Goal: Information Seeking & Learning: Compare options

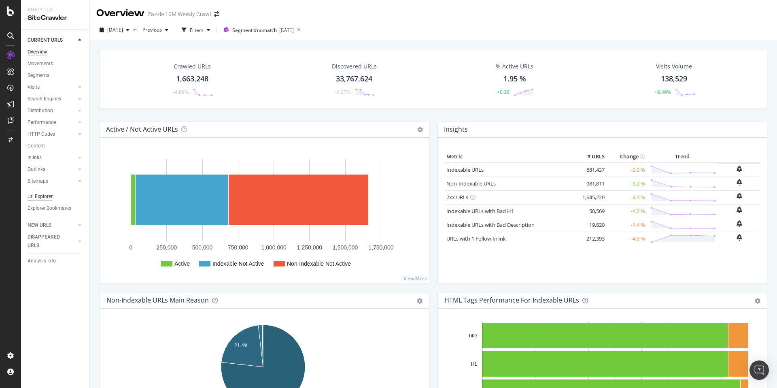
click at [49, 197] on div "Url Explorer" at bounding box center [40, 196] width 25 height 9
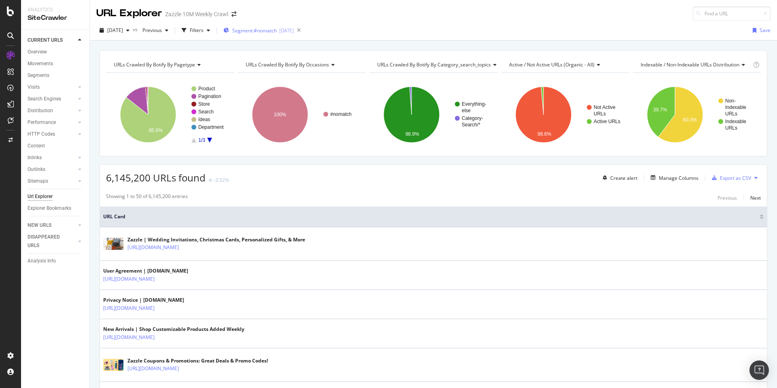
click at [283, 35] on div "Segment: #nomatch [DATE]" at bounding box center [258, 30] width 70 height 12
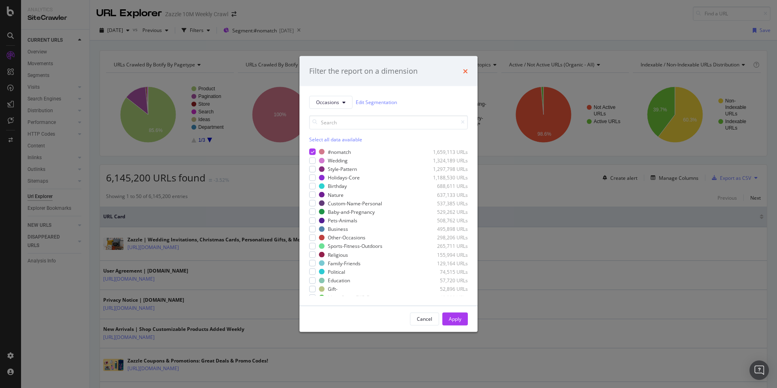
click at [463, 68] on icon "times" at bounding box center [465, 71] width 5 height 6
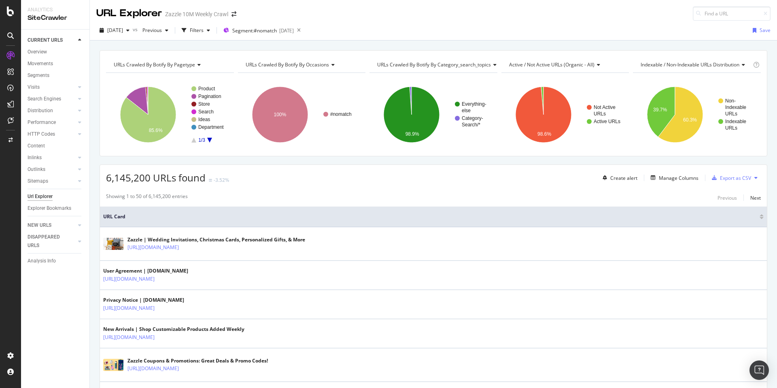
click at [484, 43] on div "URLs Crawled By Botify By pagetype Chart (by Value) Table Expand Export as CSV …" at bounding box center [433, 49] width 687 height 19
click at [439, 32] on div "[DATE] vs Previous Filters Segment: #nomatch [DATE] Save" at bounding box center [433, 32] width 687 height 16
click at [123, 31] on span "[DATE]" at bounding box center [115, 30] width 16 height 7
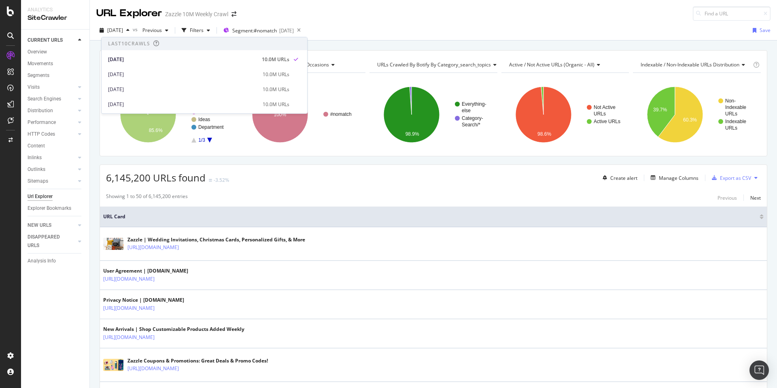
click at [132, 68] on div "[DATE] 10.0M URLs" at bounding box center [205, 72] width 206 height 15
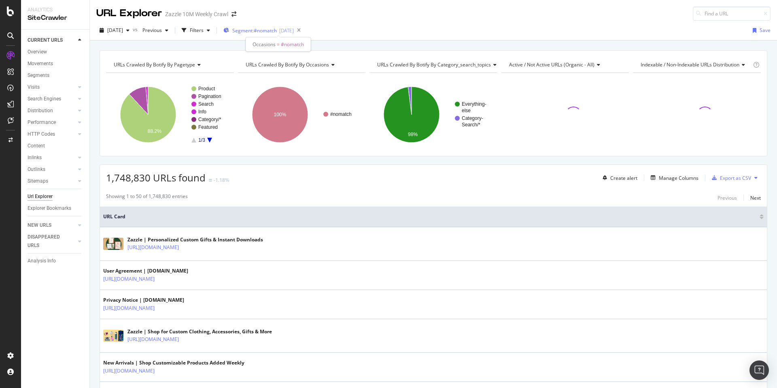
click at [262, 32] on span "Segment: #nomatch" at bounding box center [254, 30] width 45 height 7
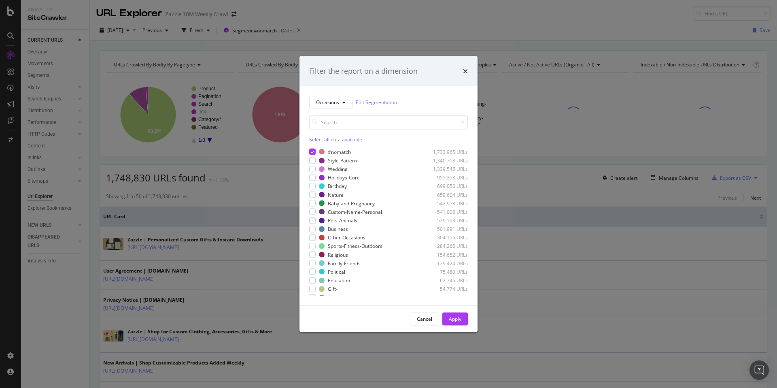
click at [289, 17] on div "Filter the report on a dimension Occasions Edit Segmentation Select all data av…" at bounding box center [388, 194] width 777 height 388
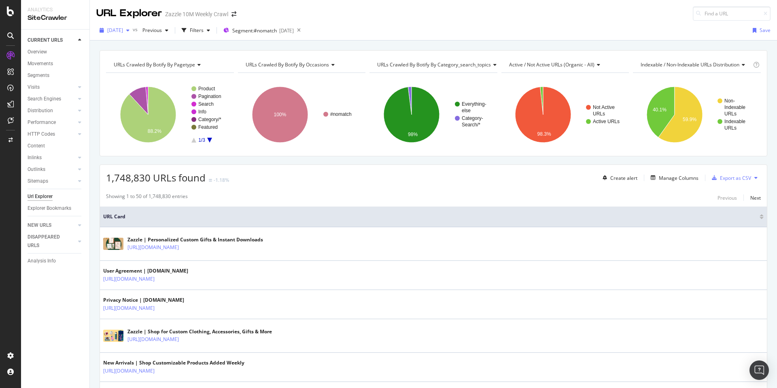
click at [123, 30] on span "[DATE]" at bounding box center [115, 30] width 16 height 7
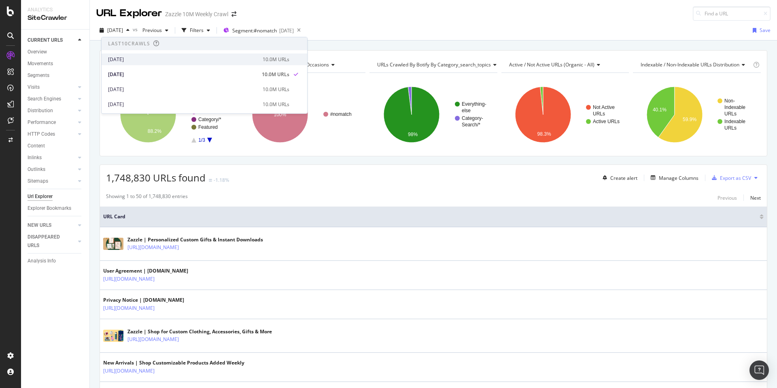
click at [134, 57] on div "[DATE]" at bounding box center [183, 59] width 150 height 7
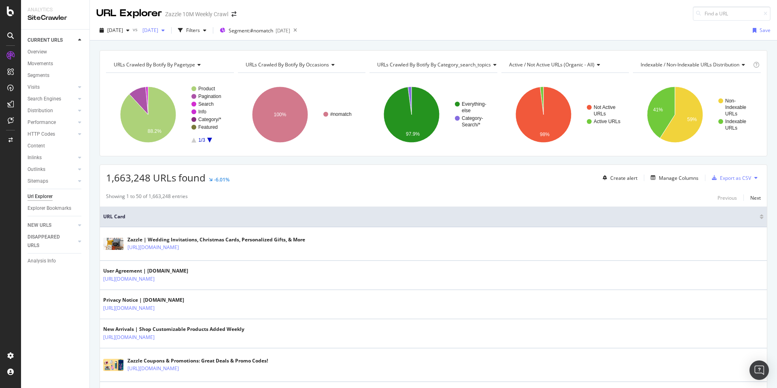
click at [158, 32] on span "[DATE]" at bounding box center [148, 30] width 19 height 7
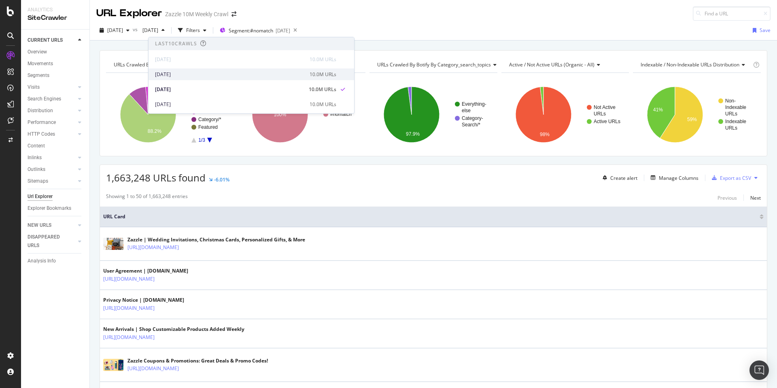
click at [179, 79] on div "[DATE] 10.0M URLs" at bounding box center [252, 74] width 206 height 12
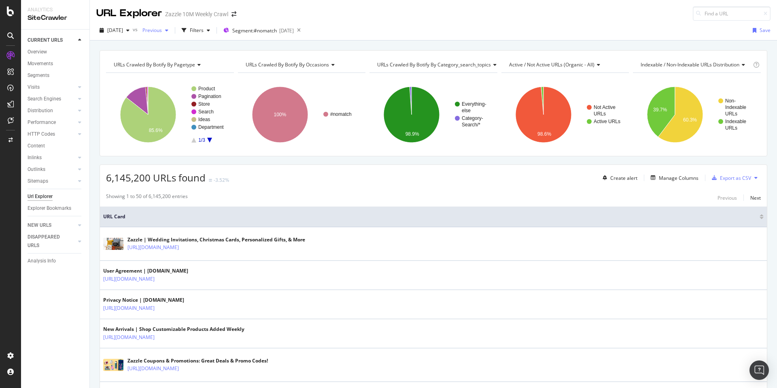
click at [162, 32] on span "Previous" at bounding box center [150, 30] width 23 height 7
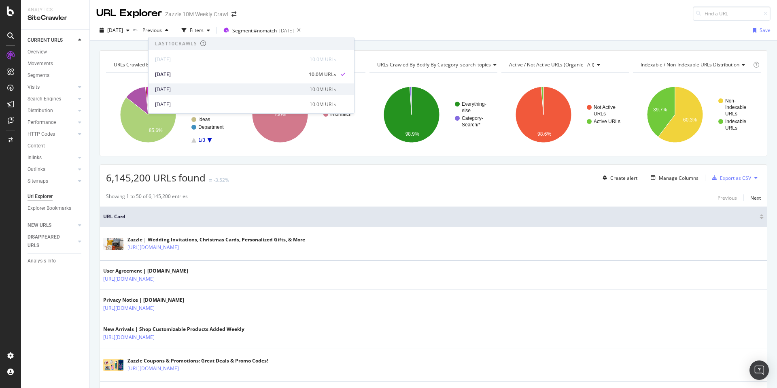
click at [191, 87] on div "[DATE]" at bounding box center [230, 89] width 150 height 7
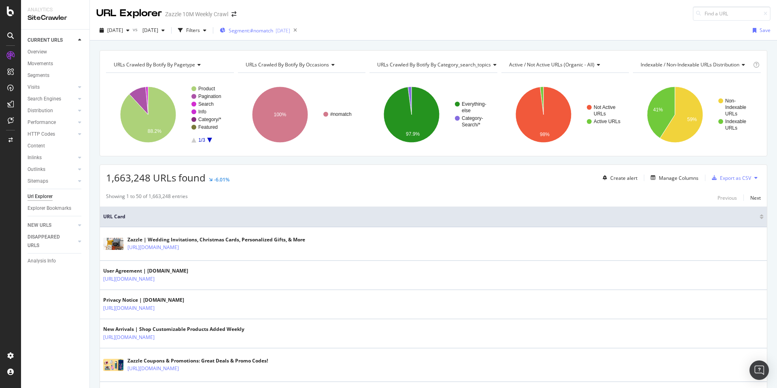
click at [273, 31] on span "Segment: #nomatch" at bounding box center [251, 30] width 45 height 7
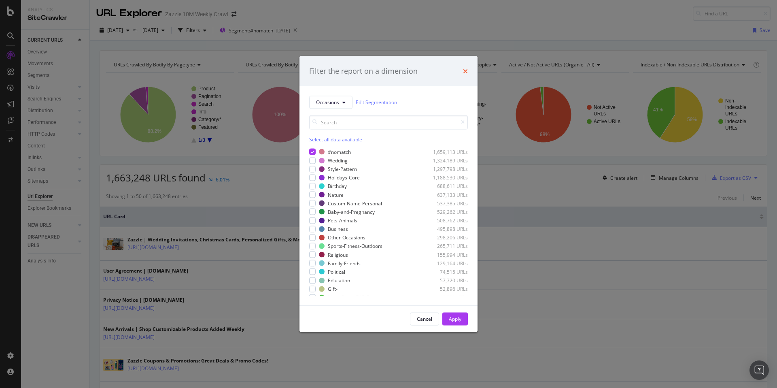
click at [465, 68] on icon "times" at bounding box center [465, 71] width 5 height 6
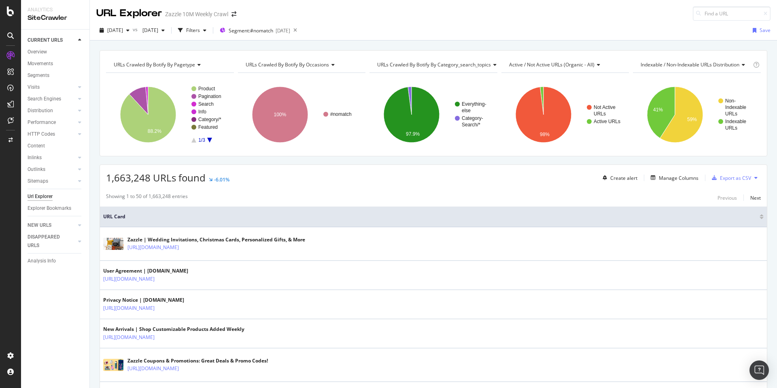
click at [597, 32] on div "[DATE] vs [DATE] Filters Segment: #nomatch [DATE] Save" at bounding box center [433, 32] width 687 height 16
